Goal: Book appointment/travel/reservation

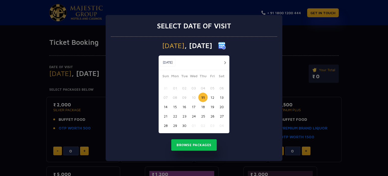
click at [225, 62] on button "button" at bounding box center [225, 62] width 6 height 6
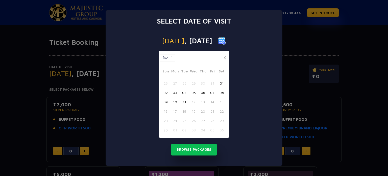
click at [225, 62] on div "[DATE] [DATE]" at bounding box center [194, 58] width 71 height 15
click at [225, 59] on button "button" at bounding box center [225, 58] width 6 height 6
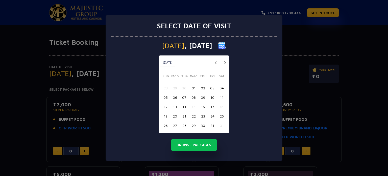
click at [225, 59] on button "button" at bounding box center [225, 62] width 6 height 6
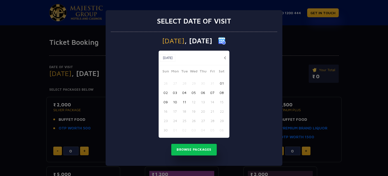
click at [225, 59] on button "button" at bounding box center [225, 58] width 6 height 6
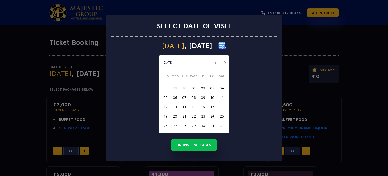
click at [213, 126] on button "31" at bounding box center [212, 125] width 9 height 9
click at [201, 144] on button "Browse Packages" at bounding box center [194, 145] width 46 height 12
